Goal: Task Accomplishment & Management: Complete application form

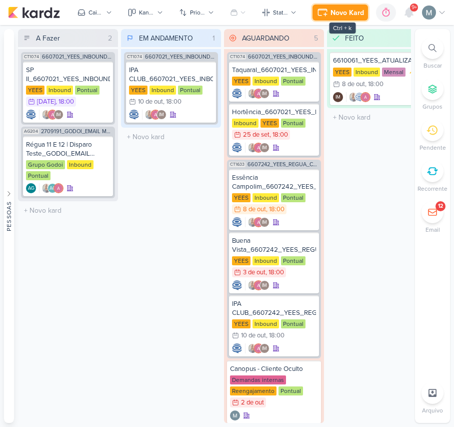
click at [345, 19] on button "Novo Kard" at bounding box center [341, 13] width 56 height 16
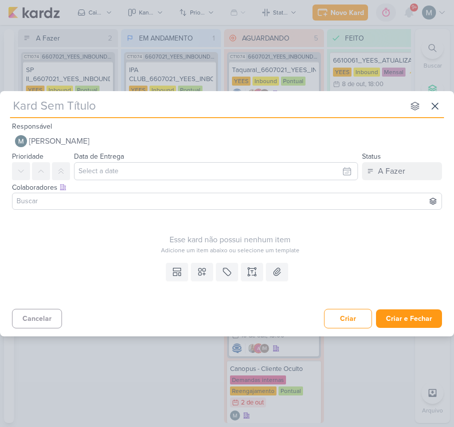
type input "´["
type input "´"
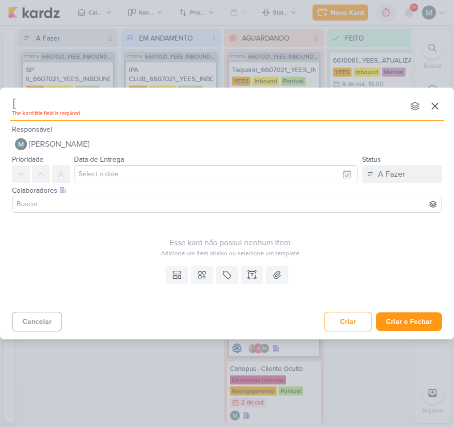
type input "[]"
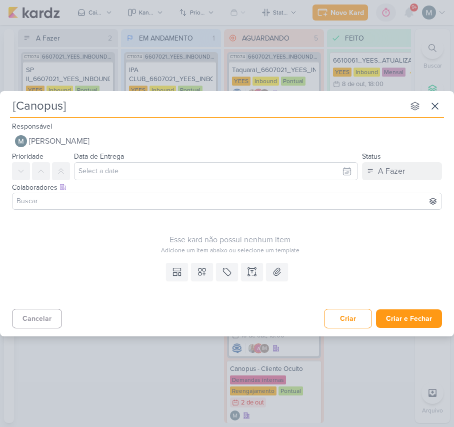
type input "[Canopus ]"
type input "[Canopus]"
type input "[Canopus] -"
type input "[Canopus] - Sprio"
type input "[Canopus] - Spri"
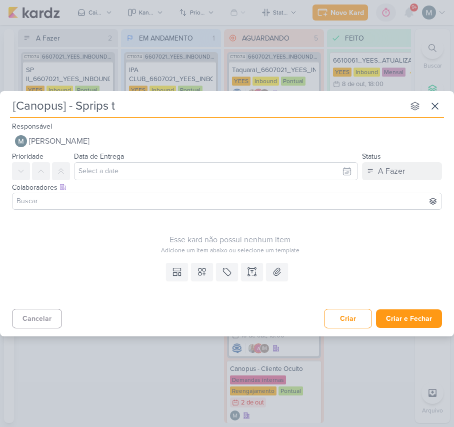
type input "[Canopus] - Sprips ta"
type input "[Canopus] - Sprips atendimento"
drag, startPoint x: 169, startPoint y: 278, endPoint x: 184, endPoint y: 299, distance: 25.4
click at [169, 278] on button at bounding box center [177, 272] width 22 height 18
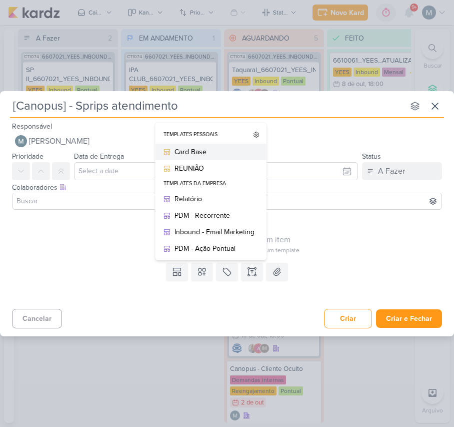
click at [185, 154] on div "Card Base" at bounding box center [215, 152] width 80 height 11
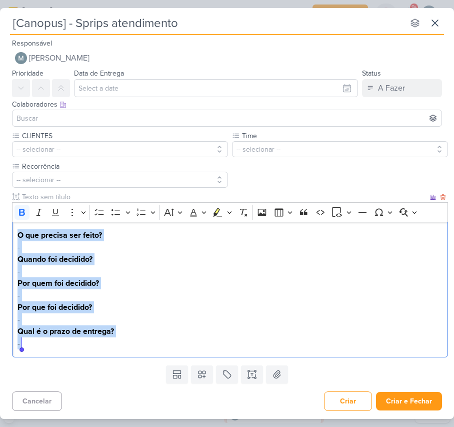
drag, startPoint x: 17, startPoint y: 236, endPoint x: 179, endPoint y: 338, distance: 191.1
click at [179, 338] on div "O que precisa ser feito? - Quando foi decidido? - Por quem foi decidido? - Por …" at bounding box center [230, 290] width 436 height 136
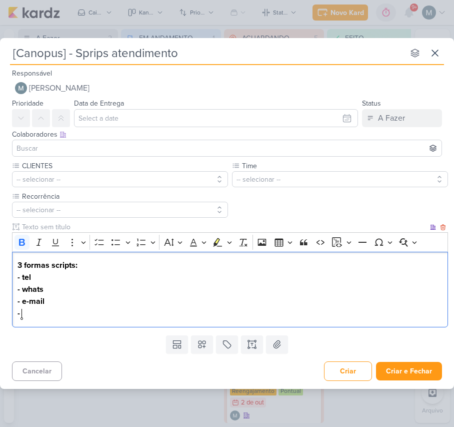
click at [81, 270] on p "3 formas scripts: - tel - ⁠whats - ⁠e-mail - ⁠" at bounding box center [231, 289] width 426 height 60
click at [73, 276] on p "3 formas scripts: - tel - ⁠whats - ⁠e-mail - ⁠" at bounding box center [231, 289] width 426 height 60
drag, startPoint x: 30, startPoint y: 276, endPoint x: 27, endPoint y: 270, distance: 6.7
click at [29, 276] on strong "-Telefone" at bounding box center [34, 277] width 33 height 10
click at [27, 263] on strong "3 formas scripts:" at bounding box center [48, 265] width 60 height 10
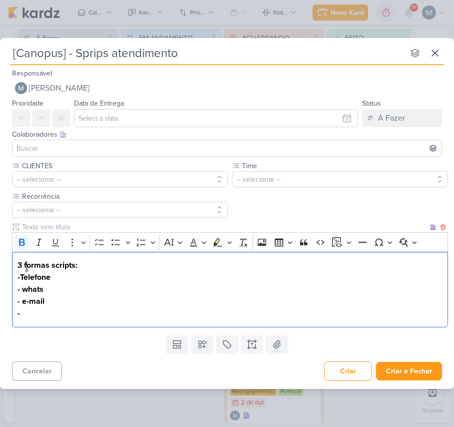
click at [47, 266] on strong "3 formas scripts:" at bounding box center [48, 265] width 60 height 10
click at [51, 264] on strong "3 formas scripts:" at bounding box center [48, 265] width 60 height 10
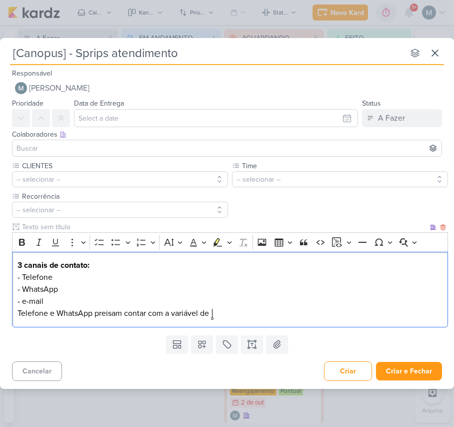
click at [107, 309] on p "3 canais de contato: - Telefone - WhatsApp - ⁠e-mail Telefone e WhatsApp preisa…" at bounding box center [231, 289] width 426 height 60
click at [0, 0] on lt-span "precisam" at bounding box center [0, 0] width 0 height 0
click at [233, 311] on p "3 canais de contato: - Telefone - WhatsApp - ⁠e-mail Telefone e WhatsApp precis…" at bounding box center [231, 289] width 426 height 60
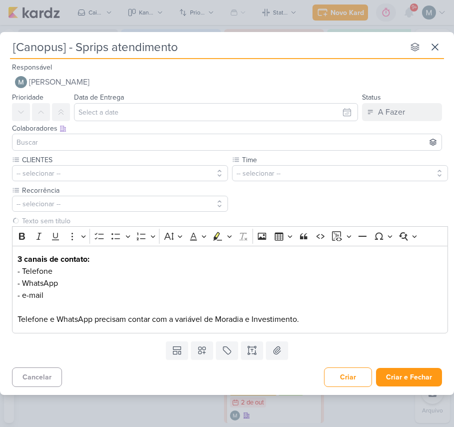
click at [76, 137] on input at bounding box center [227, 142] width 425 height 12
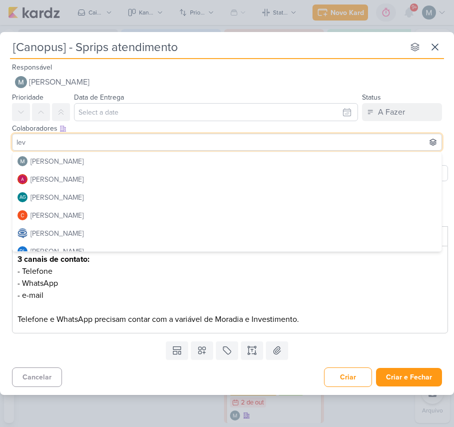
type input "levy"
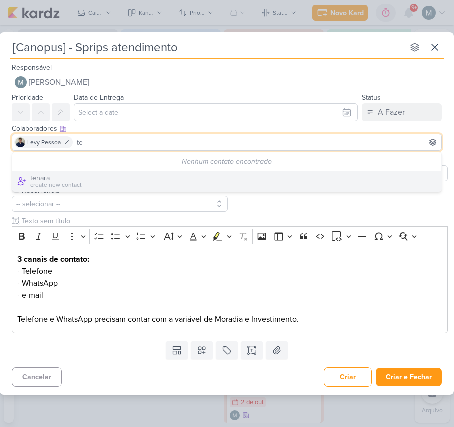
type input "t"
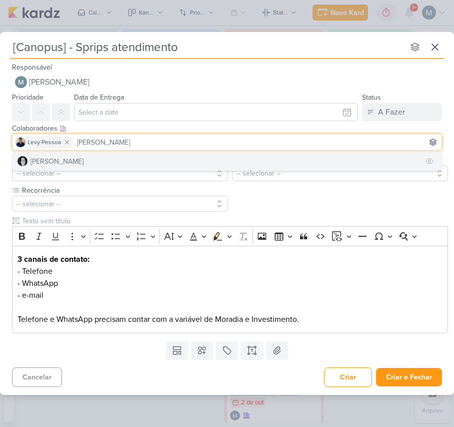
type input "[PERSON_NAME]"
click at [85, 155] on button "[PERSON_NAME]" at bounding box center [227, 161] width 429 height 18
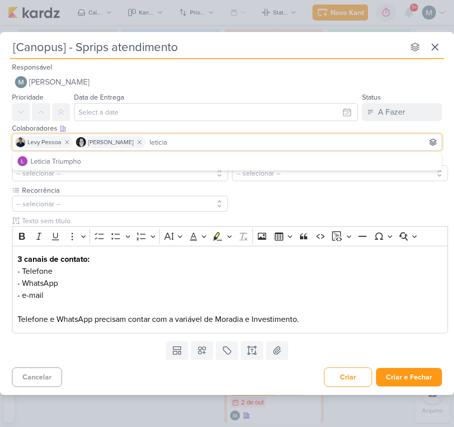
type input "leticia"
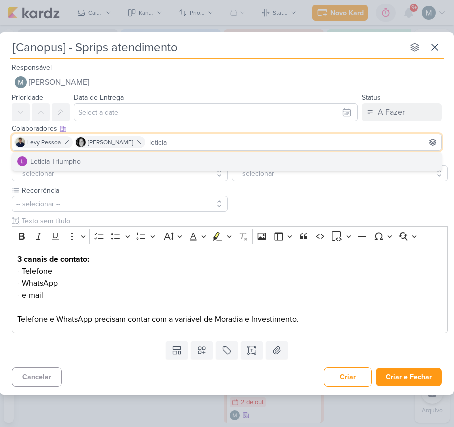
click at [85, 152] on div "Leticia Triumpho" at bounding box center [227, 161] width 430 height 19
click at [75, 149] on div "Levy Pessoa [PERSON_NAME] leticia" at bounding box center [227, 142] width 430 height 17
click at [82, 154] on button "Leticia Triumpho" at bounding box center [227, 161] width 429 height 18
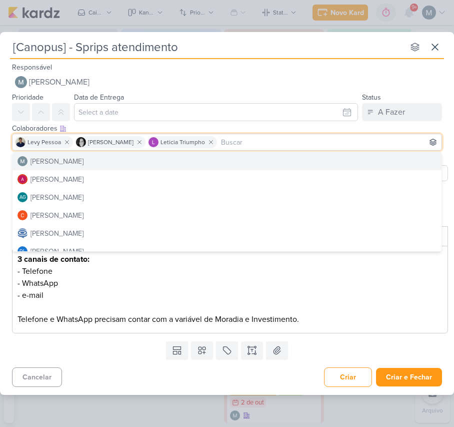
click at [3, 157] on div "CLIENTES -- selecionar -- Time" at bounding box center [227, 246] width 454 height 182
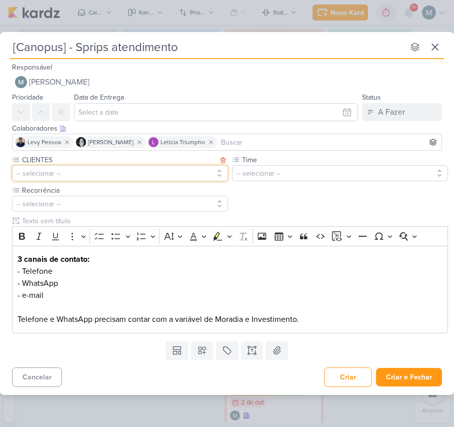
click at [48, 177] on button "-- selecionar --" at bounding box center [120, 173] width 216 height 16
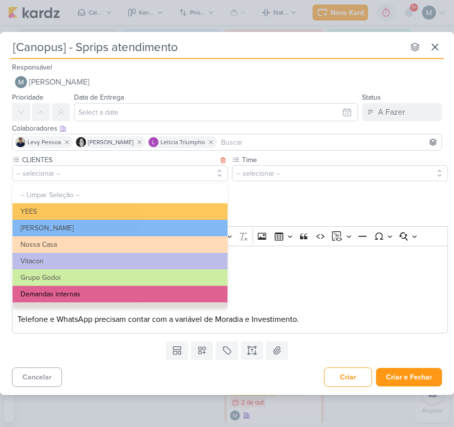
click at [79, 293] on button "Demandas internas" at bounding box center [120, 294] width 215 height 17
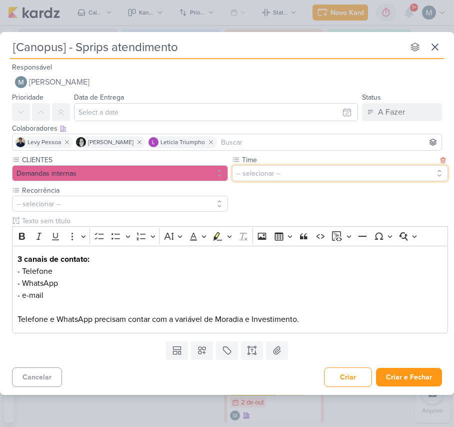
click at [298, 167] on button "-- selecionar --" at bounding box center [340, 173] width 216 height 16
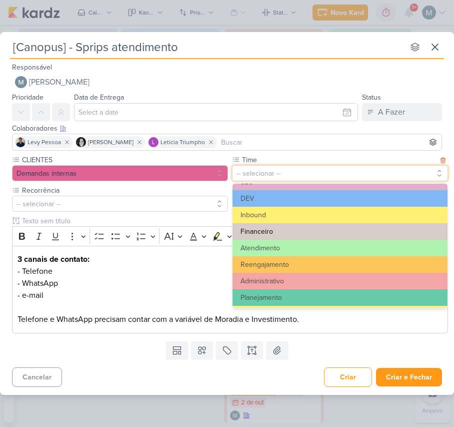
scroll to position [67, 0]
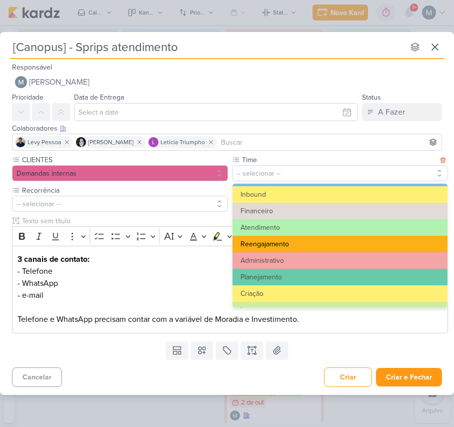
click at [285, 243] on button "Reengajamento" at bounding box center [340, 244] width 215 height 17
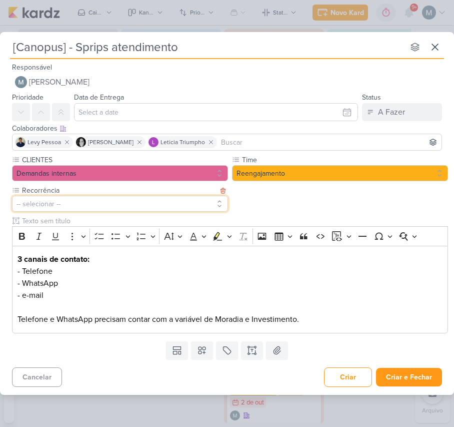
click at [109, 198] on button "-- selecionar --" at bounding box center [120, 204] width 216 height 16
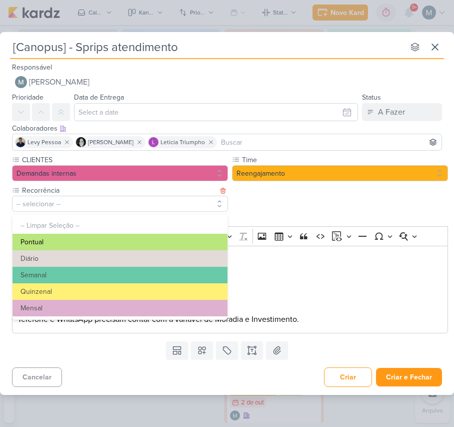
click at [101, 244] on button "Pontual" at bounding box center [120, 242] width 215 height 17
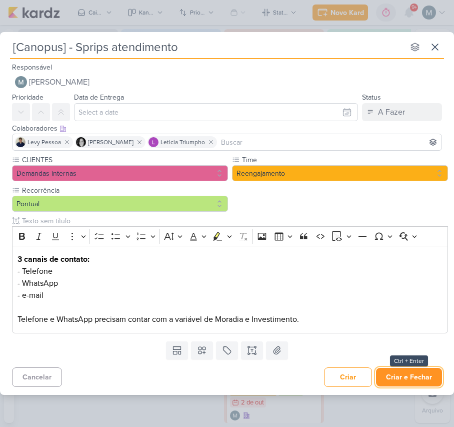
click at [403, 385] on button "Criar e Fechar" at bounding box center [409, 377] width 66 height 19
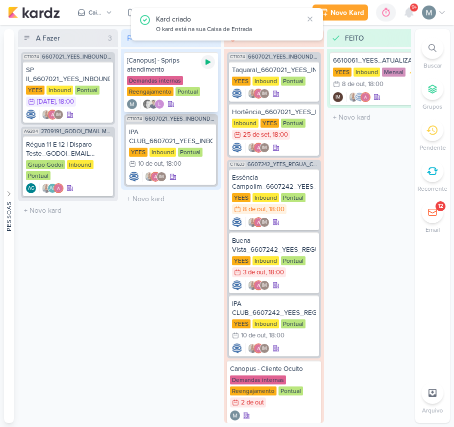
click at [205, 67] on div at bounding box center [208, 62] width 14 height 14
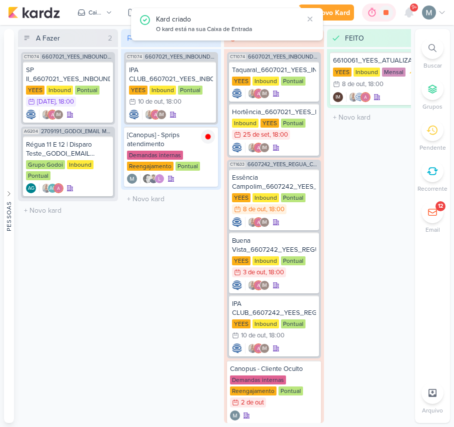
click at [375, 10] on icon at bounding box center [373, 12] width 8 height 9
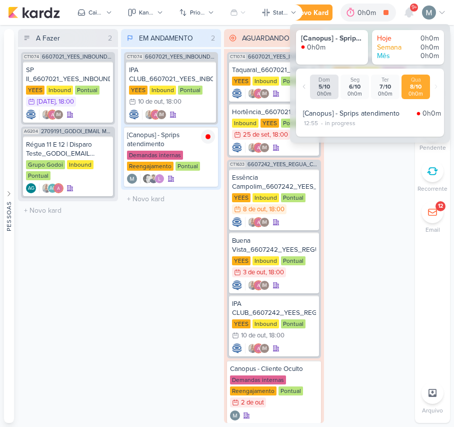
click at [316, 118] on div "[Canopus] - Sprips atendimento" at bounding box center [358, 113] width 110 height 11
click at [307, 128] on div "[Canopus] - Sprips atendimento 0h0m 12:55 - in progress" at bounding box center [372, 118] width 144 height 26
click at [311, 123] on div "12:55" at bounding box center [311, 123] width 16 height 9
select select "12"
select select "55"
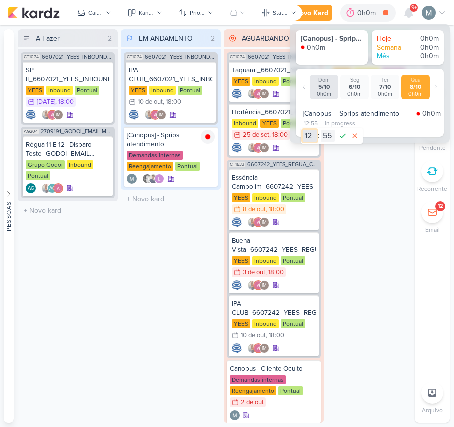
click at [304, 137] on select "00 01 02 03 04 05 06 07 08 09 10 11 12 13 14 15 16 17 18 19 20 21 22 23" at bounding box center [310, 136] width 14 height 12
select select "9"
click at [303, 130] on select "00 01 02 03 04 05 06 07 08 09 10 11 12 13 14 15 16 17 18 19 20 21 22 23" at bounding box center [310, 136] width 14 height 12
click at [325, 139] on select "00 01 02 03 04 05 06 07 08 09 10 11 12 13 14 15 16 17 18 19 20 21 22 23 24 25 2…" at bounding box center [328, 136] width 14 height 12
select select "20"
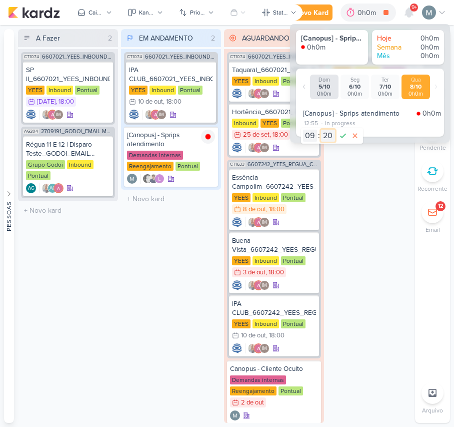
click at [321, 130] on select "00 01 02 03 04 05 06 07 08 09 10 11 12 13 14 15 16 17 18 19 20 21 22 23 24 25 2…" at bounding box center [328, 136] width 14 height 12
click at [345, 141] on icon at bounding box center [343, 136] width 12 height 12
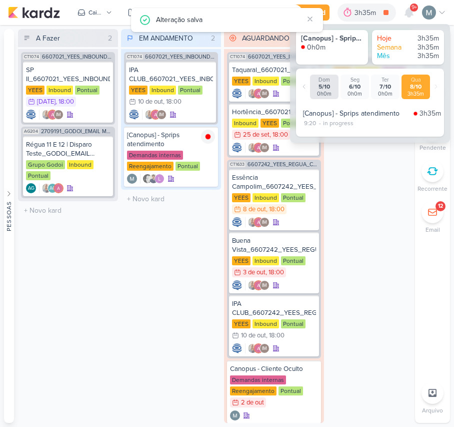
click at [153, 299] on div "EM ANDAMENTO 2 Mover Para Esquerda Mover Para Direita [GEOGRAPHIC_DATA] CT1074 …" at bounding box center [171, 226] width 100 height 394
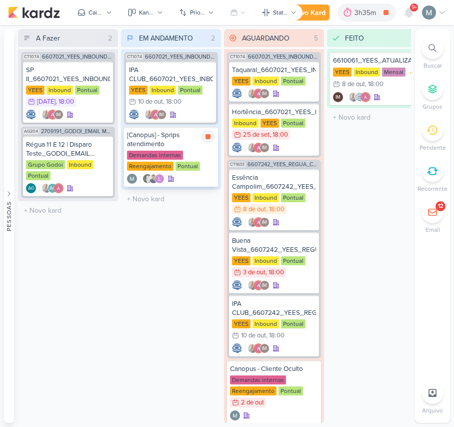
click at [168, 133] on div "[Canopus] - Sprips atendimento" at bounding box center [171, 140] width 88 height 18
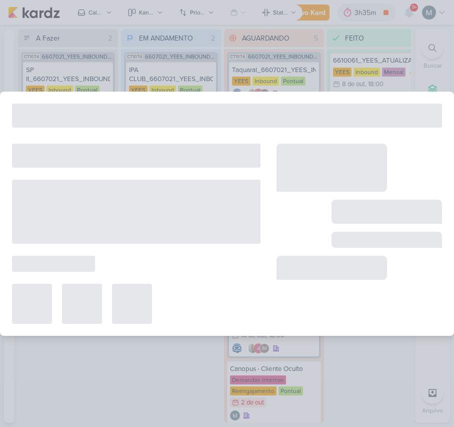
select select "59"
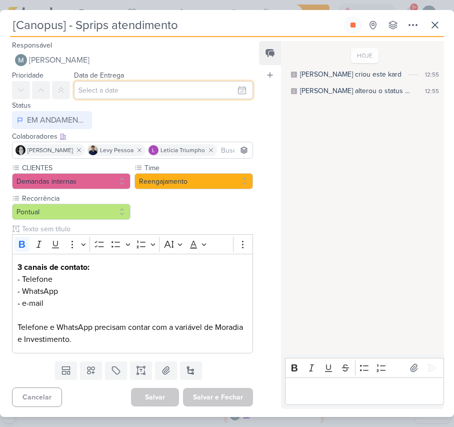
click at [82, 83] on input "text" at bounding box center [163, 90] width 179 height 18
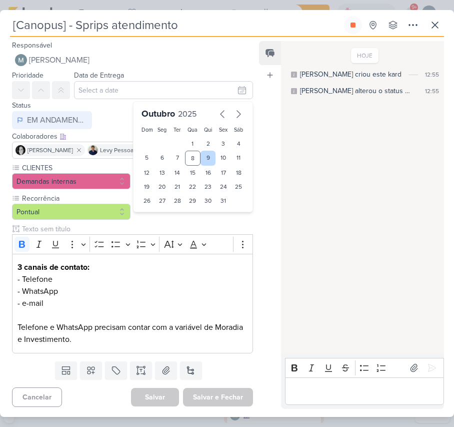
click at [201, 153] on div "9" at bounding box center [209, 158] width 16 height 15
type input "[DATE] 23:59"
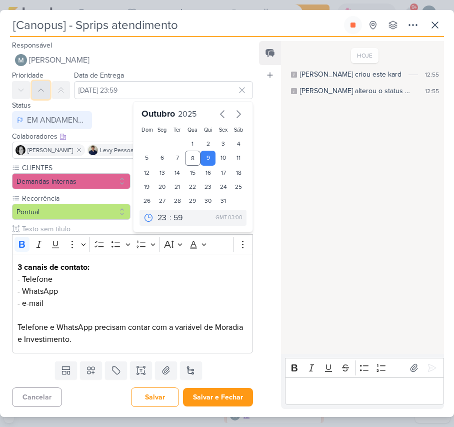
click at [49, 93] on button at bounding box center [41, 90] width 18 height 18
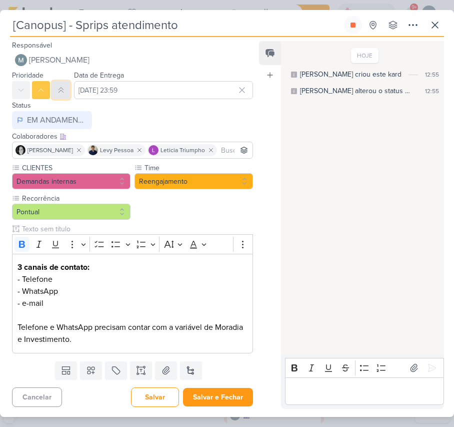
click at [57, 91] on icon at bounding box center [61, 90] width 8 height 8
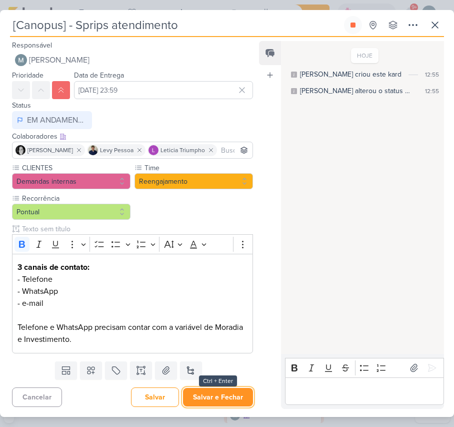
click at [232, 397] on button "Salvar e Fechar" at bounding box center [218, 397] width 70 height 19
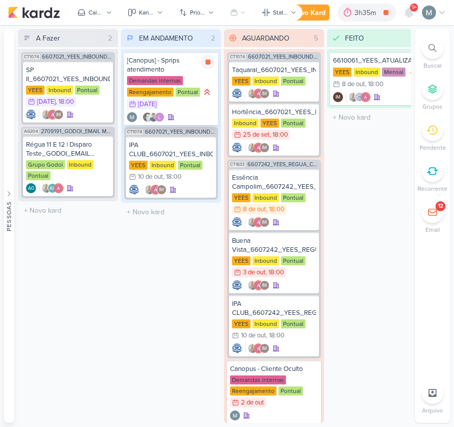
click at [165, 94] on div "Reengajamento" at bounding box center [150, 92] width 47 height 9
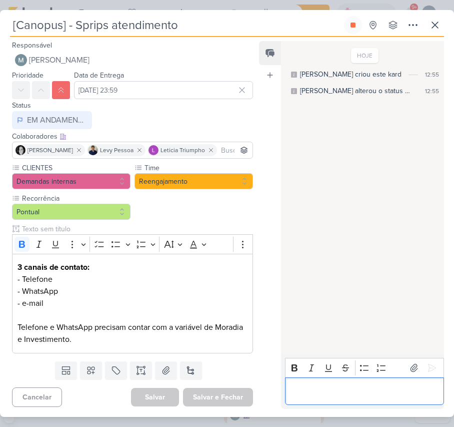
click at [346, 394] on p "Editor editing area: main" at bounding box center [364, 391] width 149 height 12
